Goal: Task Accomplishment & Management: Complete application form

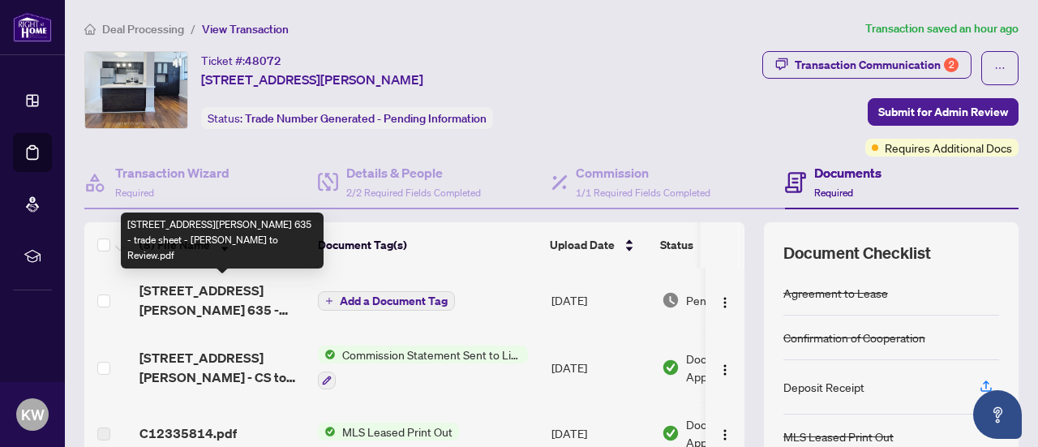
click at [287, 304] on span "[STREET_ADDRESS][PERSON_NAME] 635 - trade sheet - [PERSON_NAME] to Review.pdf" at bounding box center [223, 300] width 166 height 39
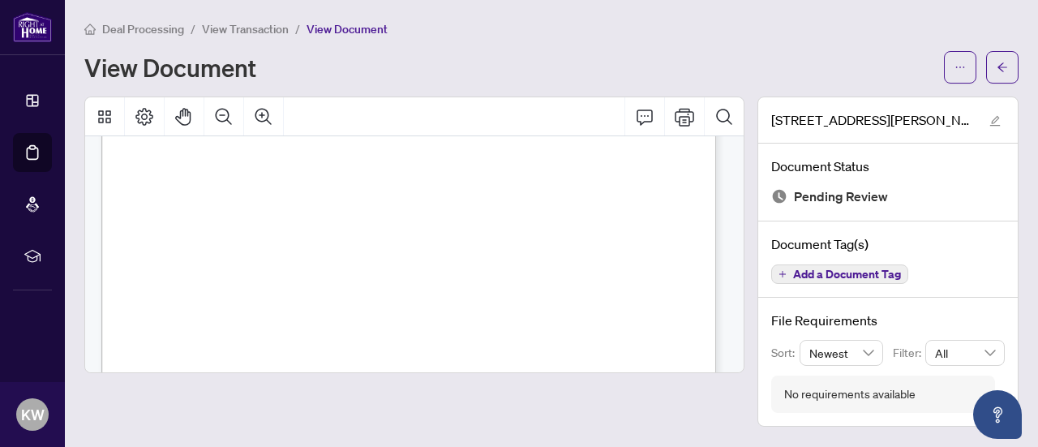
scroll to position [406, 0]
click at [962, 61] on span "button" at bounding box center [960, 67] width 11 height 26
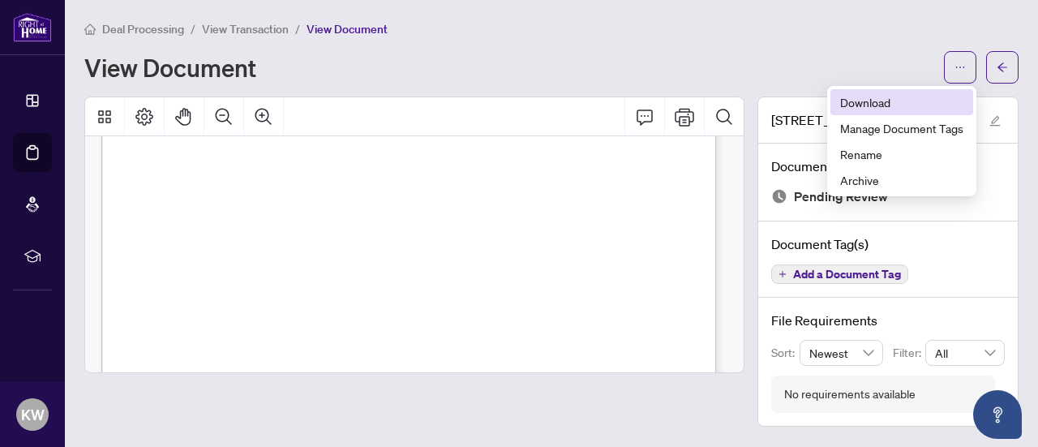
click at [923, 99] on span "Download" at bounding box center [901, 102] width 123 height 18
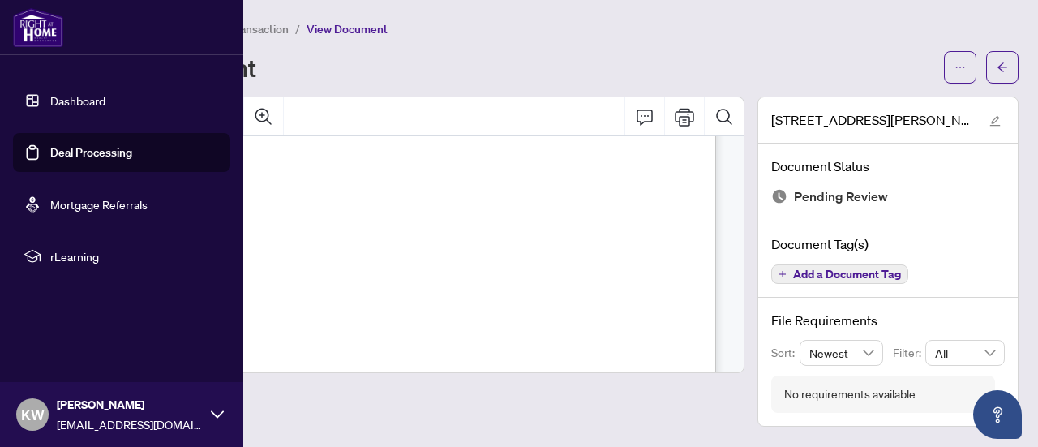
click at [73, 94] on link "Dashboard" at bounding box center [77, 100] width 55 height 15
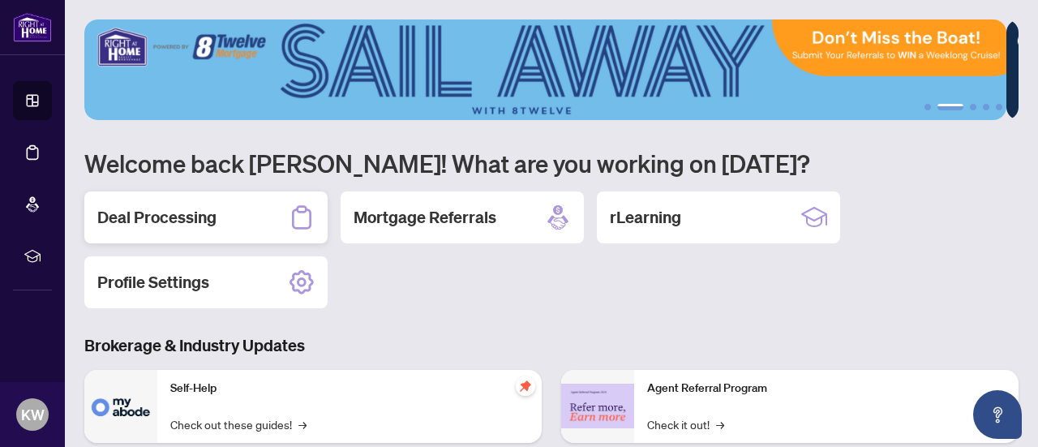
click at [230, 235] on div "Deal Processing" at bounding box center [205, 217] width 243 height 52
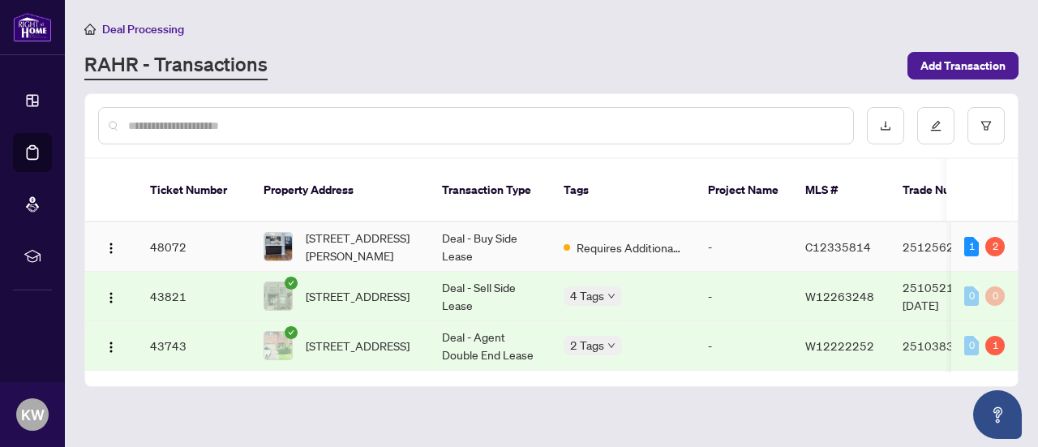
click at [515, 234] on td "Deal - Buy Side Lease" at bounding box center [490, 246] width 122 height 49
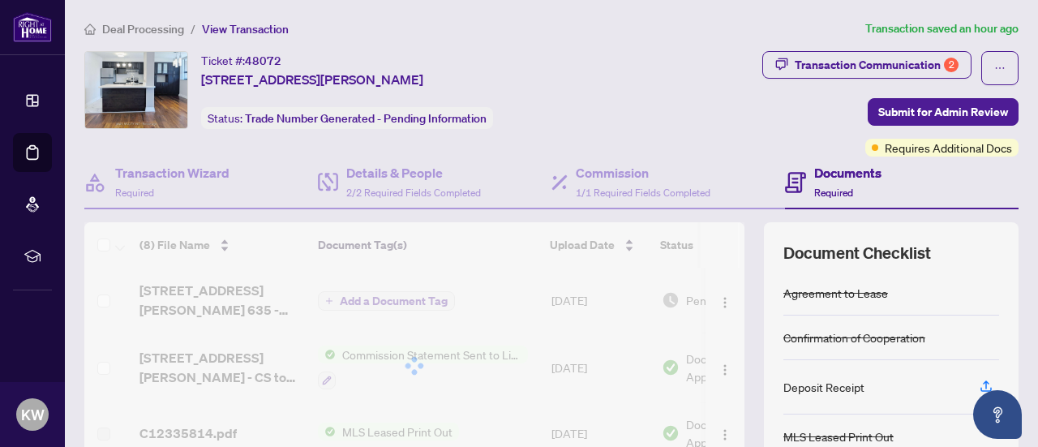
click at [815, 181] on div "Documents Required" at bounding box center [848, 182] width 67 height 38
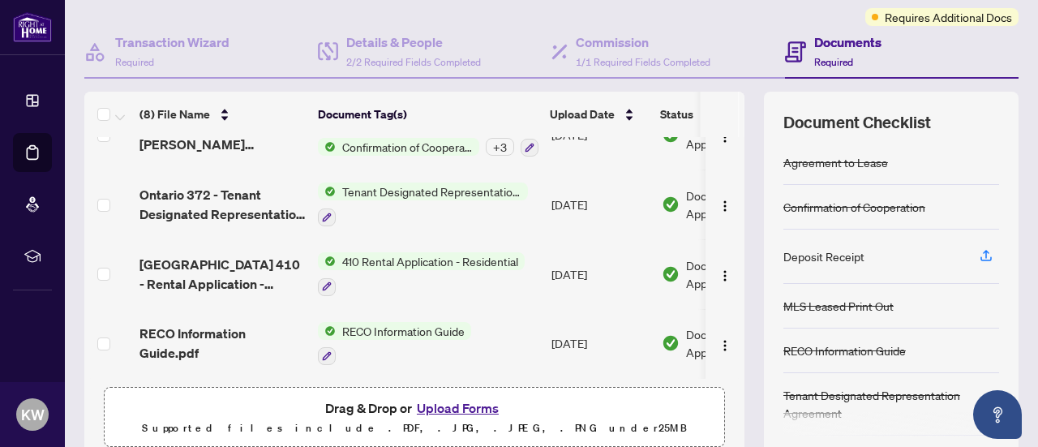
scroll to position [254, 0]
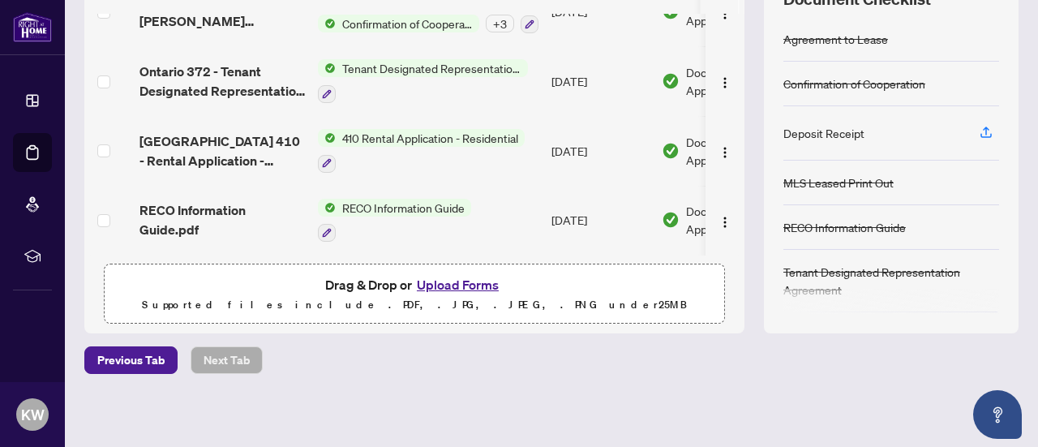
click at [435, 282] on button "Upload Forms" at bounding box center [458, 284] width 92 height 21
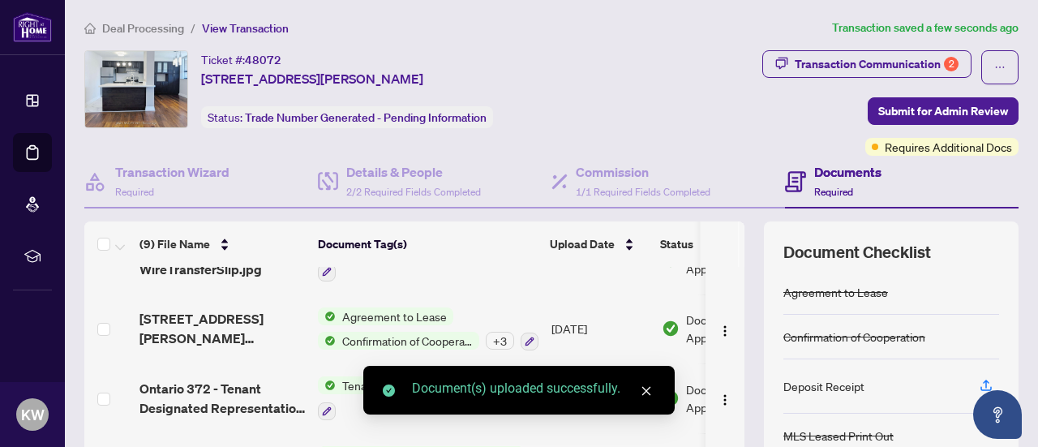
scroll to position [0, 0]
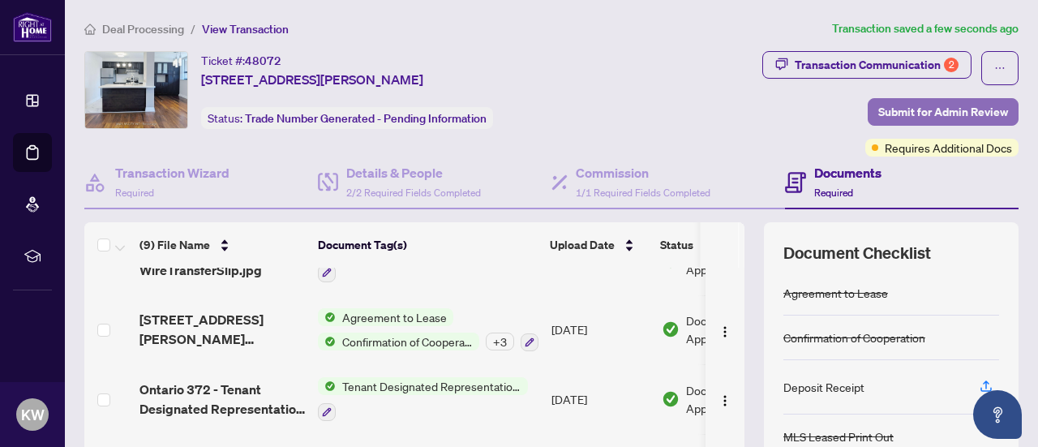
click at [880, 106] on span "Submit for Admin Review" at bounding box center [944, 112] width 130 height 26
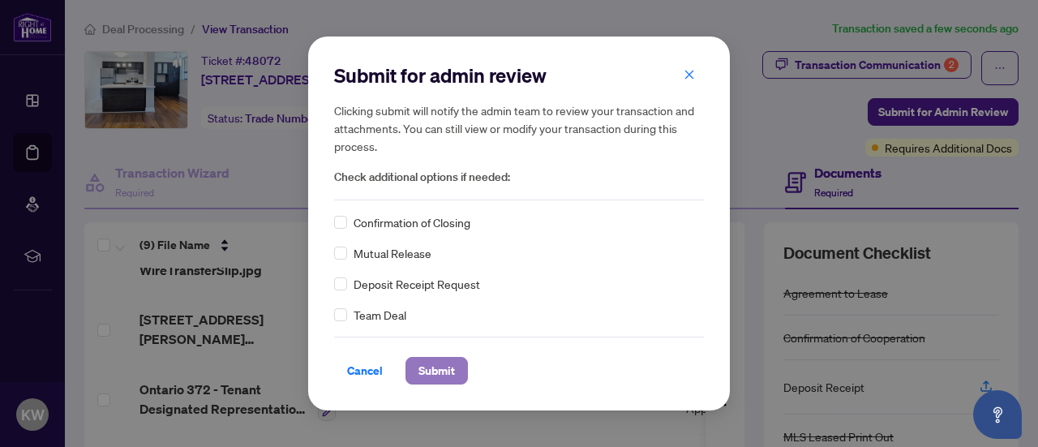
click at [446, 367] on span "Submit" at bounding box center [437, 371] width 37 height 26
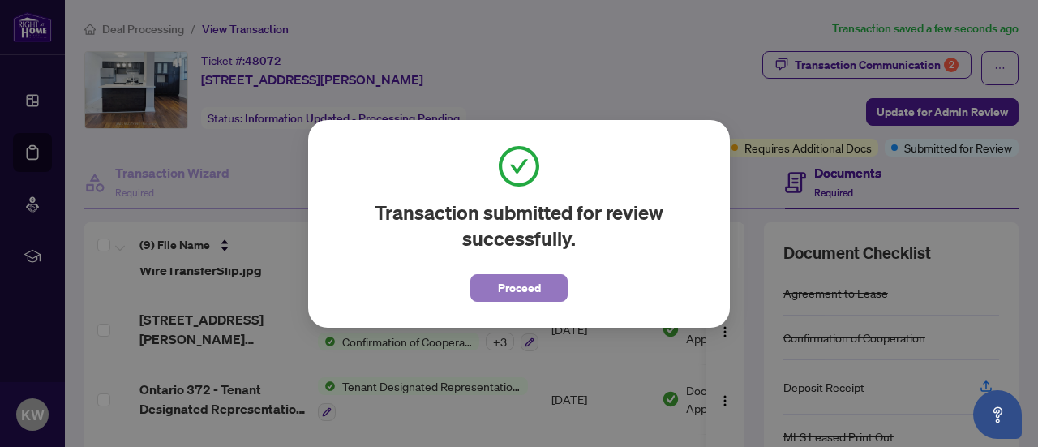
click at [504, 275] on span "Proceed" at bounding box center [519, 288] width 43 height 26
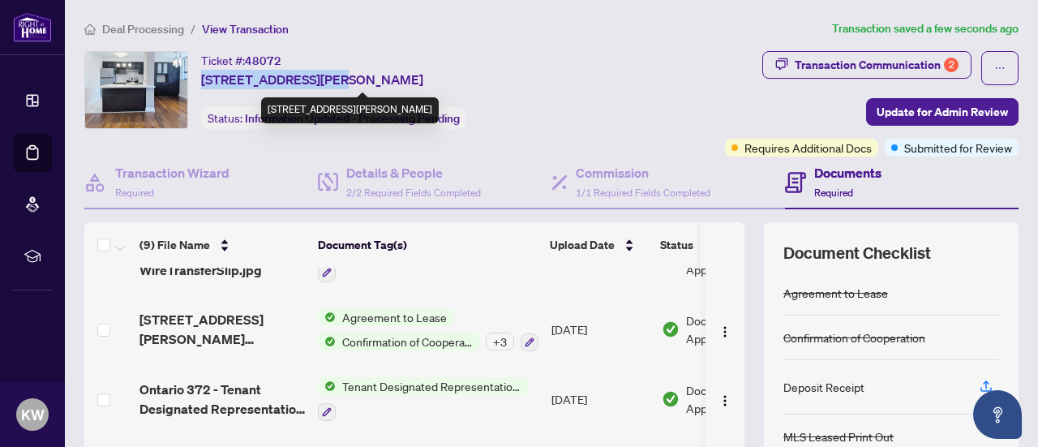
drag, startPoint x: 203, startPoint y: 81, endPoint x: 320, endPoint y: 81, distance: 116.8
click at [320, 81] on span "[STREET_ADDRESS][PERSON_NAME]" at bounding box center [312, 79] width 222 height 19
copy span "[STREET_ADDRESS][PERSON_NAME]"
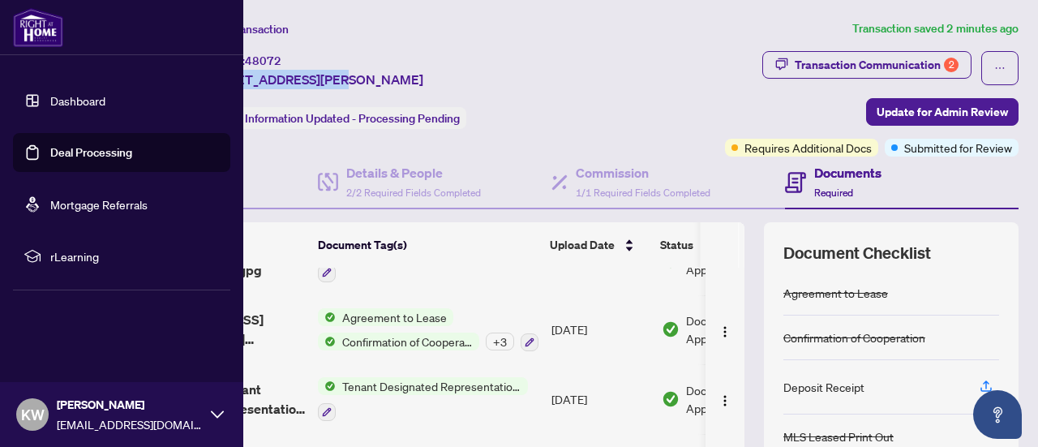
click at [50, 95] on link "Dashboard" at bounding box center [77, 100] width 55 height 15
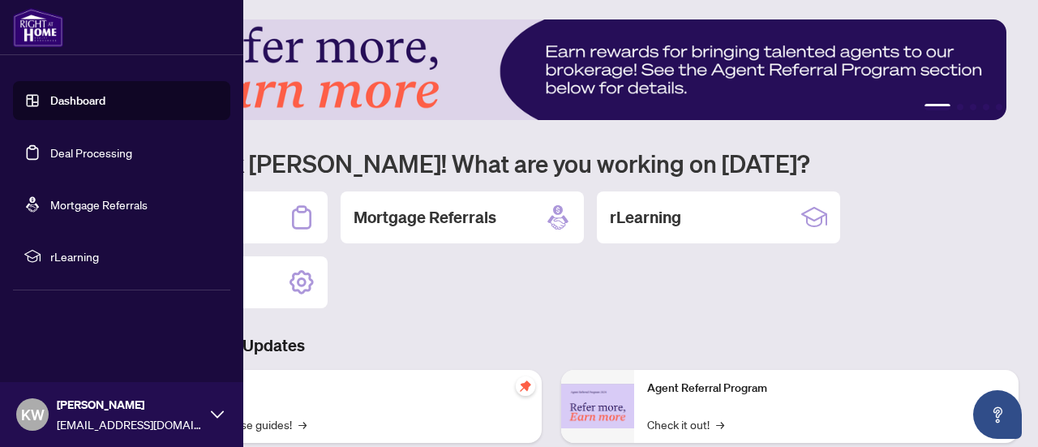
click at [71, 97] on link "Dashboard" at bounding box center [77, 100] width 55 height 15
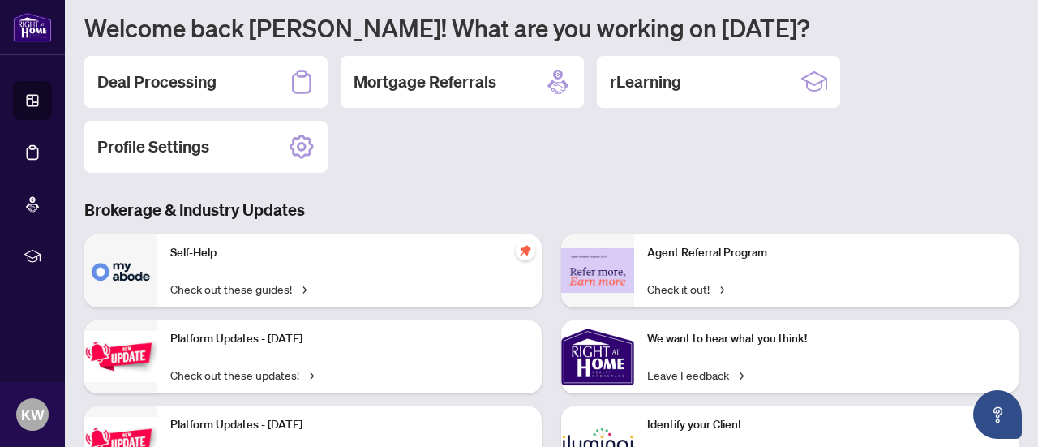
scroll to position [162, 0]
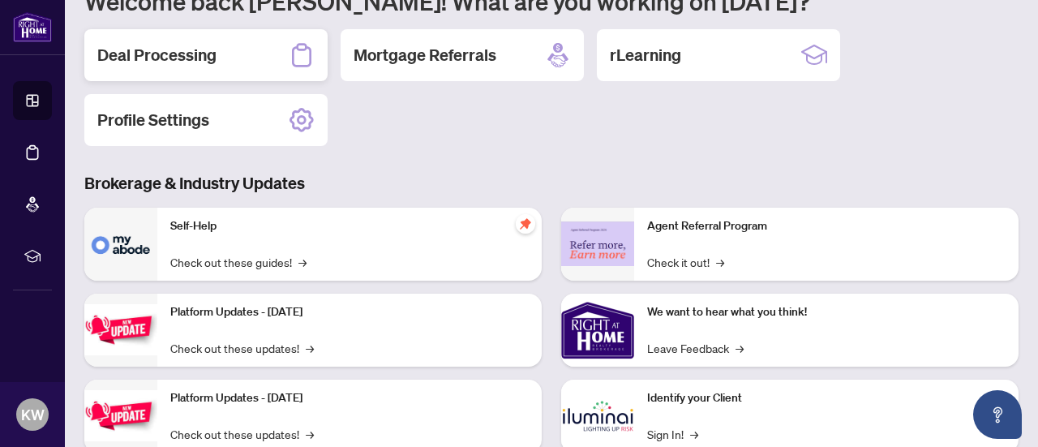
click at [255, 54] on div "Deal Processing" at bounding box center [205, 55] width 243 height 52
